Goal: Information Seeking & Learning: Learn about a topic

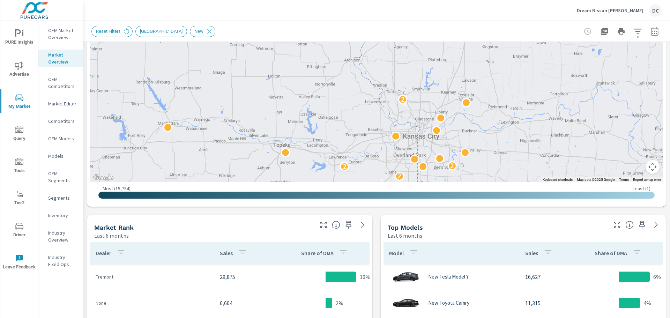
click at [56, 31] on p "OEM Market Overview" at bounding box center [62, 34] width 29 height 14
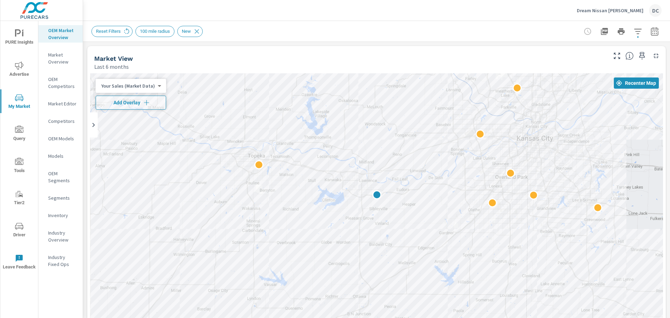
drag, startPoint x: 356, startPoint y: 200, endPoint x: 452, endPoint y: 232, distance: 101.4
click at [452, 232] on div at bounding box center [376, 214] width 573 height 283
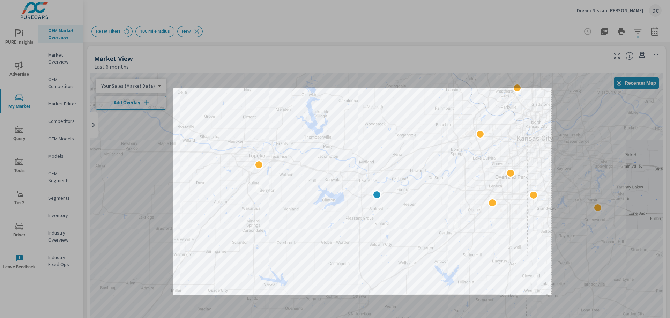
drag, startPoint x: 173, startPoint y: 88, endPoint x: 552, endPoint y: 300, distance: 434.6
click at [552, 300] on div "1084 X 592" at bounding box center [335, 159] width 670 height 318
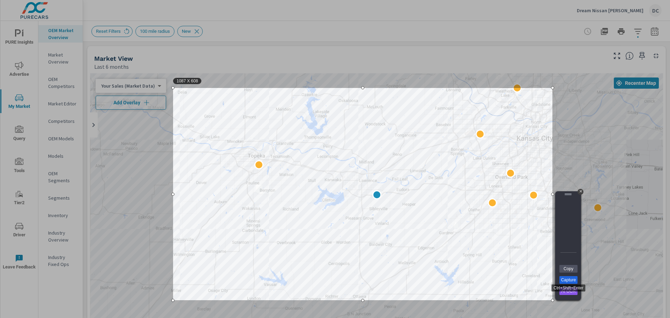
click at [569, 282] on link "Capture" at bounding box center [568, 280] width 18 height 8
